Goal: Information Seeking & Learning: Learn about a topic

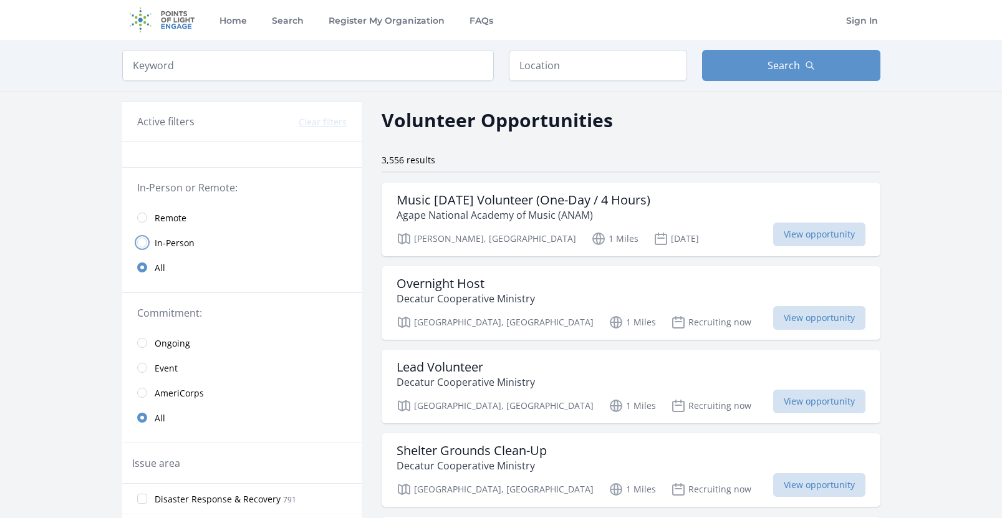
click at [142, 241] on input "radio" at bounding box center [142, 243] width 10 height 10
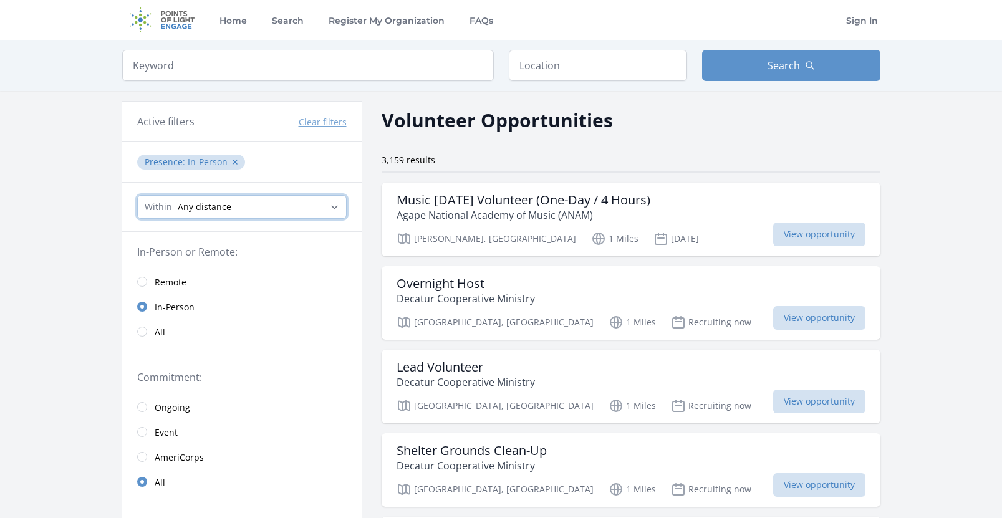
click at [336, 206] on select "Any distance , 5 Miles , 20 Miles , 50 Miles , 100 Miles" at bounding box center [242, 207] width 210 height 24
click at [137, 195] on select "Any distance , 5 Miles , 20 Miles , 50 Miles , 100 Miles" at bounding box center [242, 207] width 210 height 24
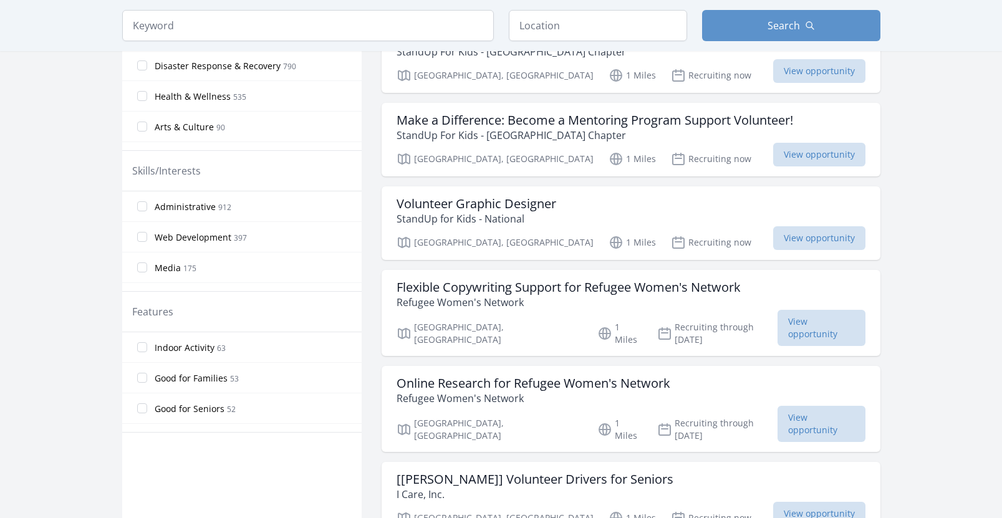
scroll to position [499, 0]
click at [615, 375] on h3 "Online Research for Refugee Women's Network" at bounding box center [534, 382] width 274 height 15
click at [145, 376] on input "Good for Families 53" at bounding box center [142, 377] width 10 height 10
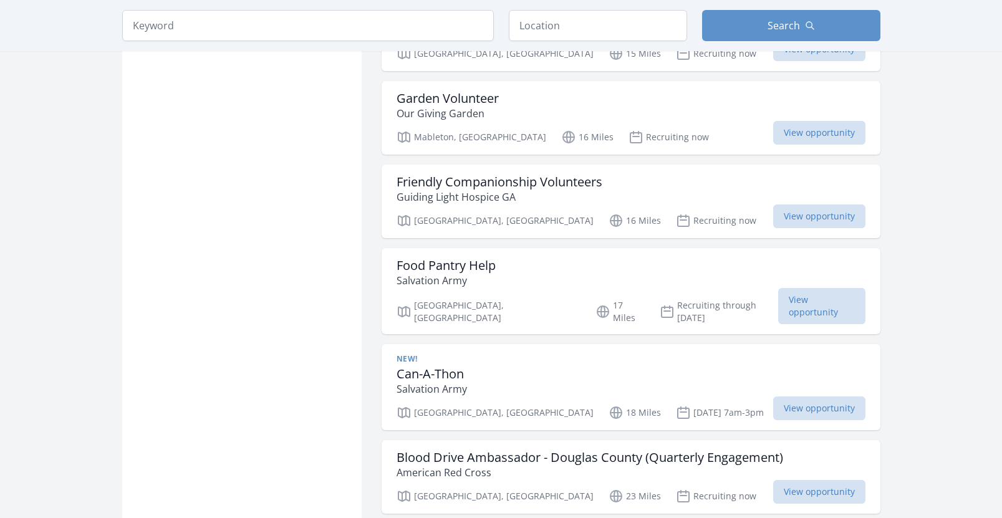
scroll to position [951, 0]
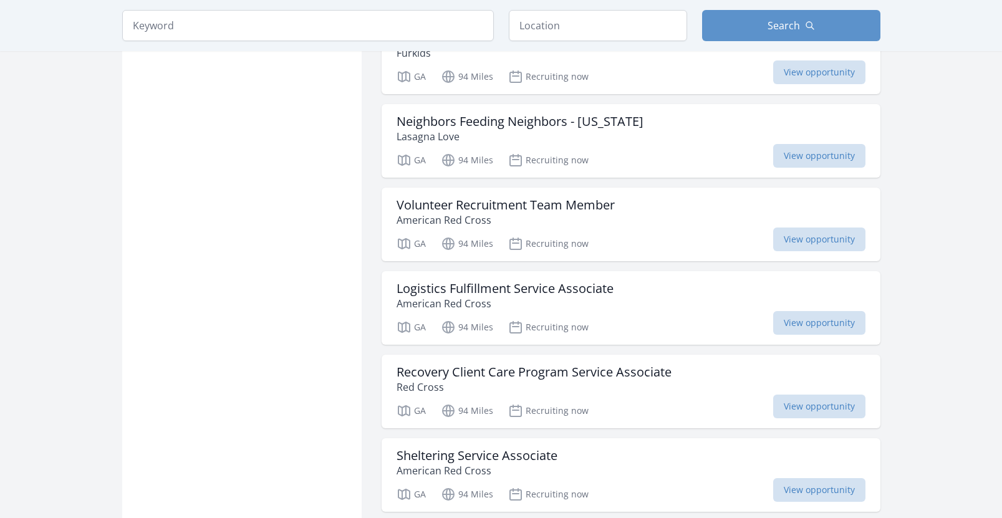
scroll to position [3033, 0]
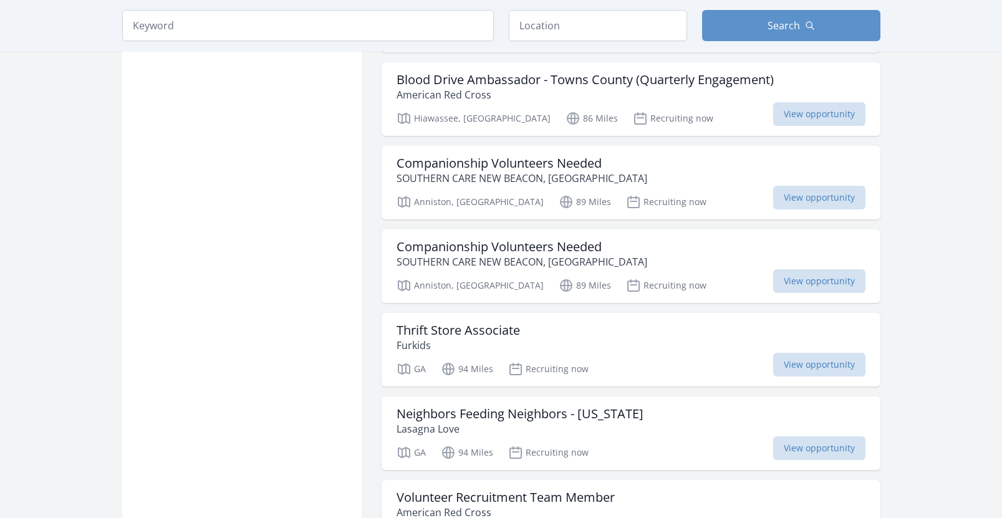
scroll to position [2417, 0]
